Goal: Task Accomplishment & Management: Manage account settings

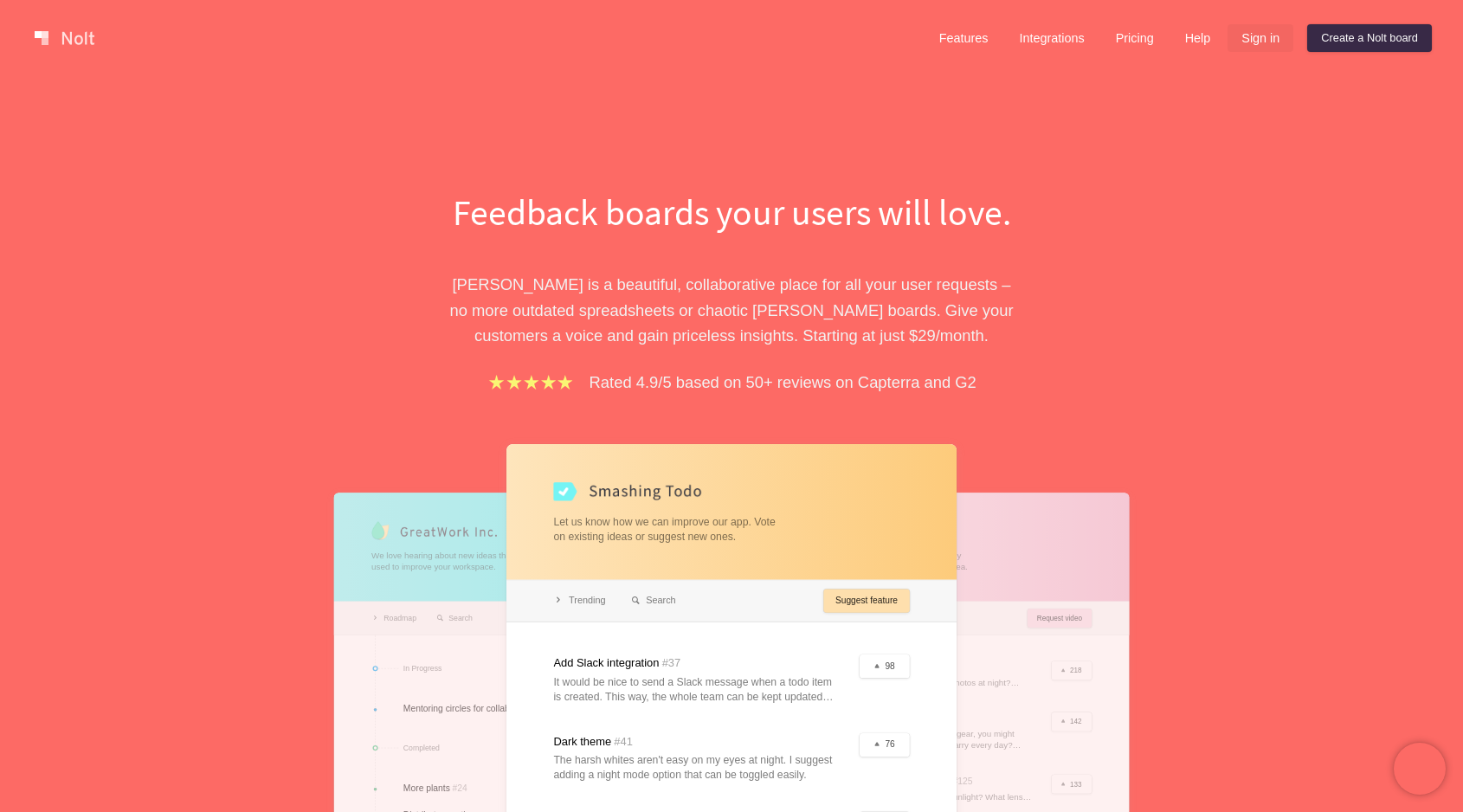
click at [1256, 36] on link "Sign in" at bounding box center [1260, 38] width 66 height 28
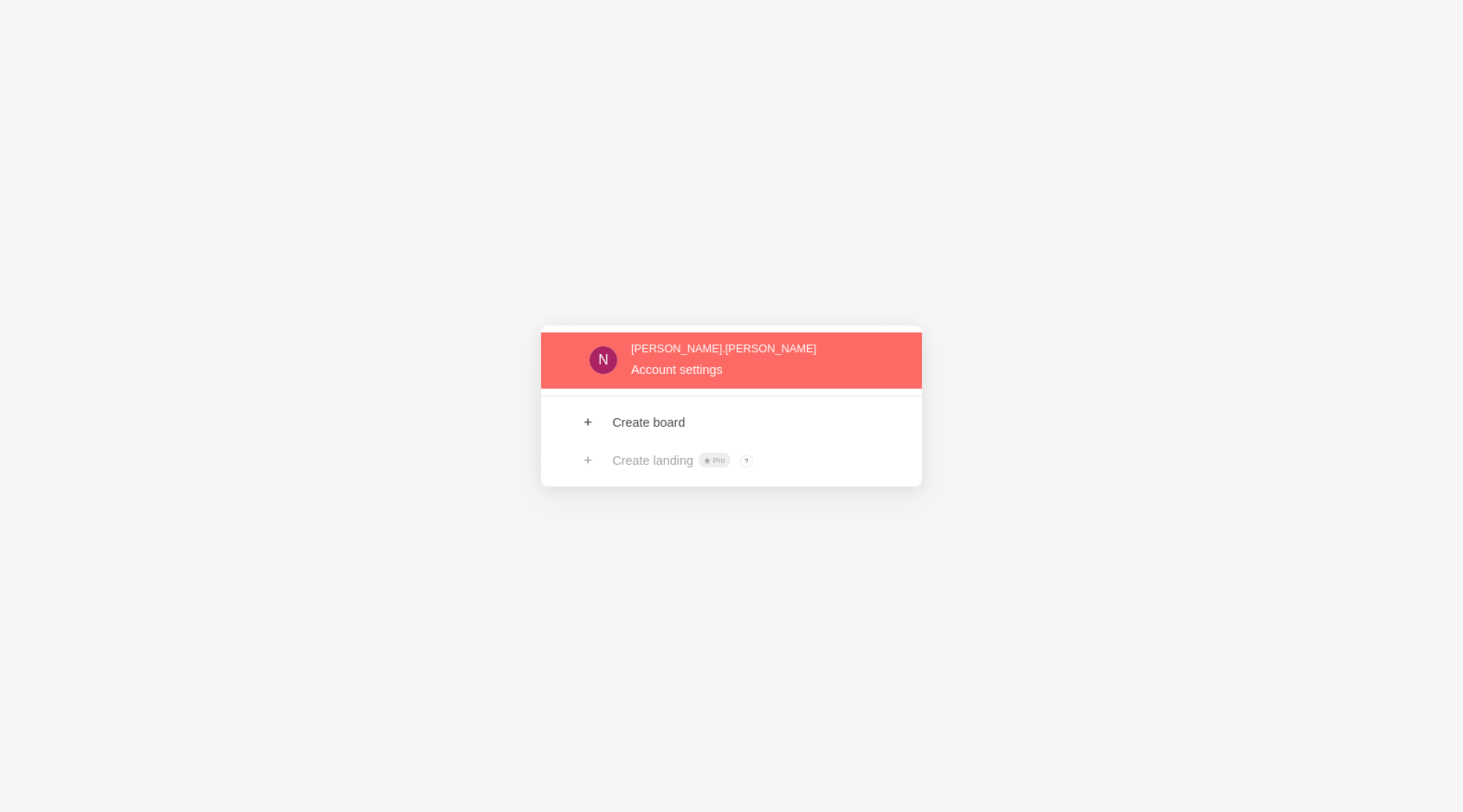
click at [687, 368] on link at bounding box center [731, 361] width 381 height 56
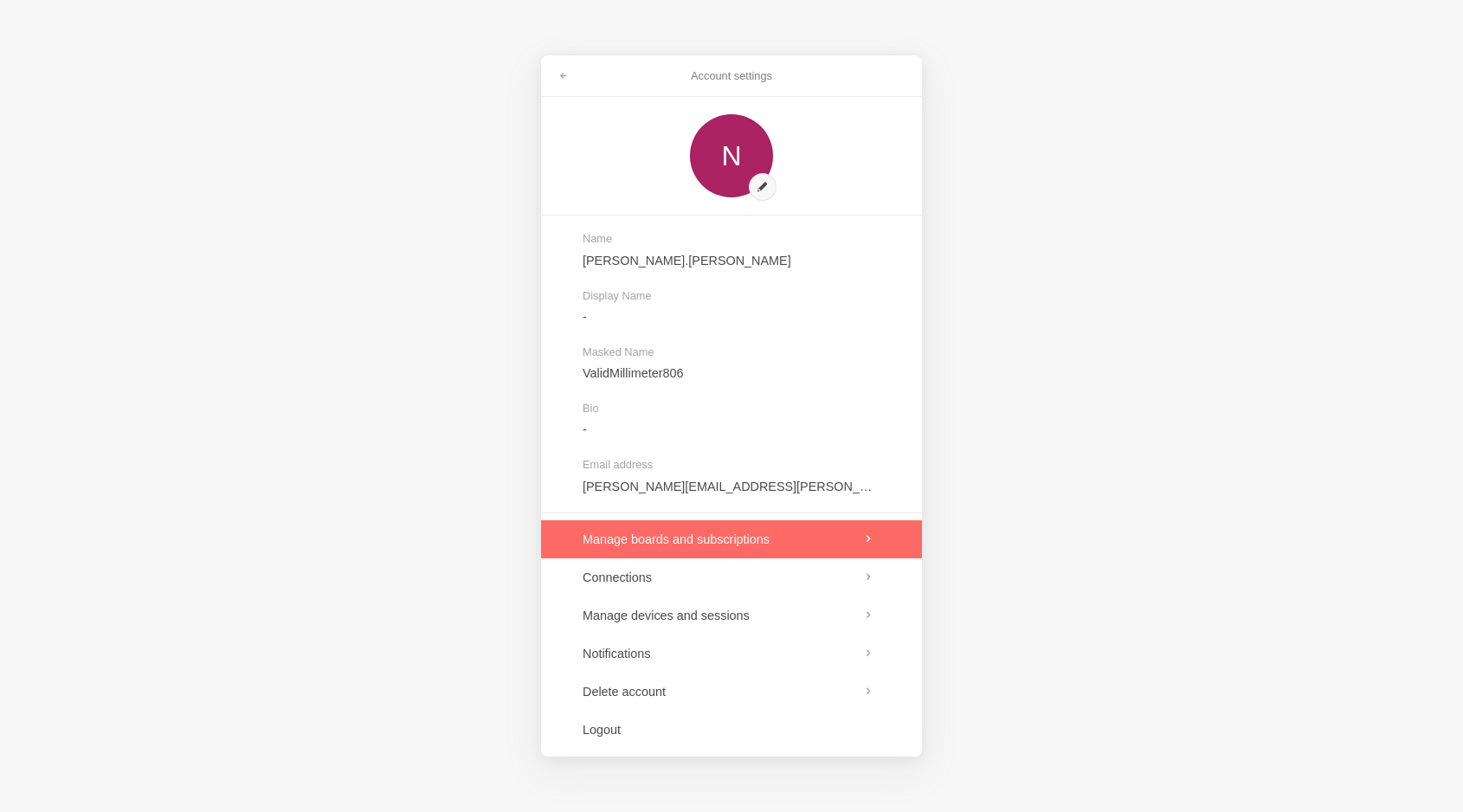
click at [732, 539] on link at bounding box center [731, 539] width 381 height 38
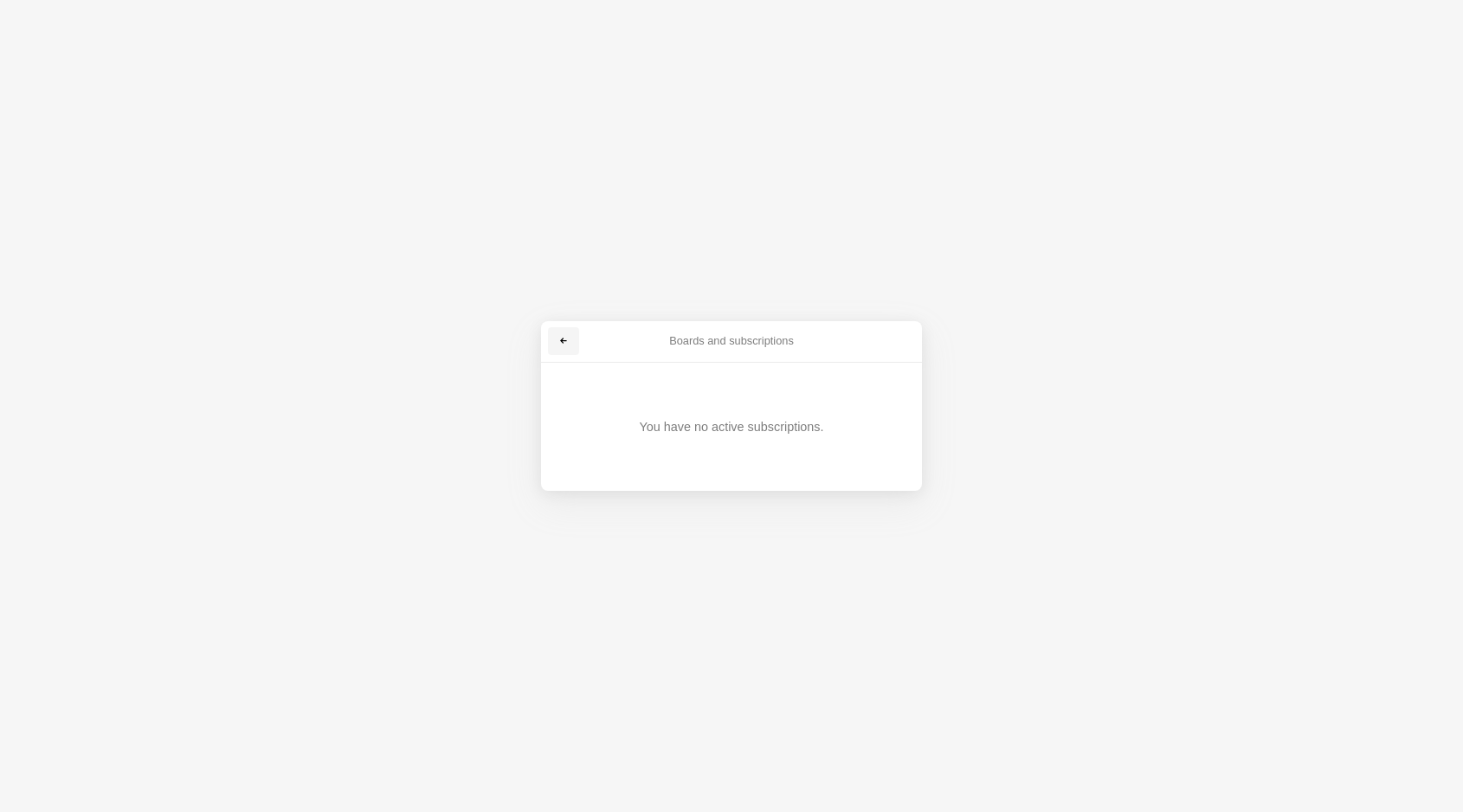
click at [568, 340] on span at bounding box center [564, 341] width 10 height 10
